Goal: Go to known website: Access a specific website the user already knows

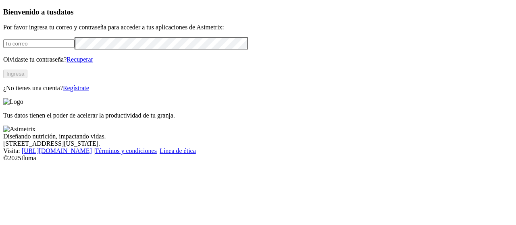
type input "[PERSON_NAME][EMAIL_ADDRESS][PERSON_NAME][DOMAIN_NAME]"
click at [27, 78] on button "Ingresa" at bounding box center [15, 74] width 24 height 8
